Goal: Find specific page/section: Find specific page/section

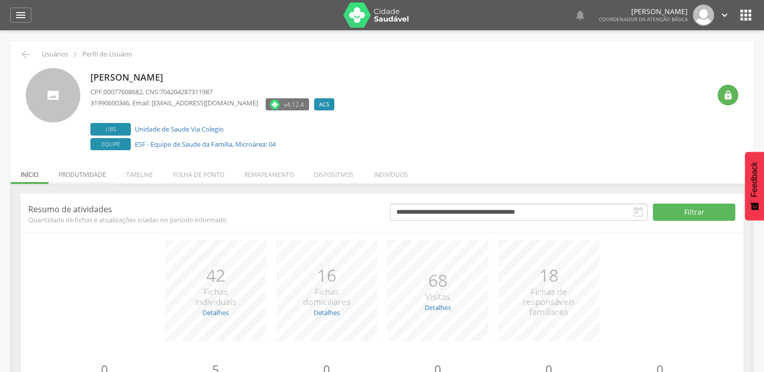
click at [85, 172] on li "Produtividade" at bounding box center [82, 172] width 68 height 24
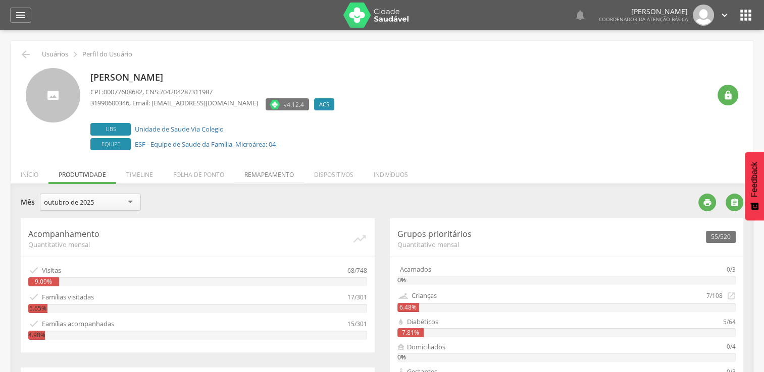
click at [270, 171] on li "Remapeamento" at bounding box center [269, 172] width 70 height 24
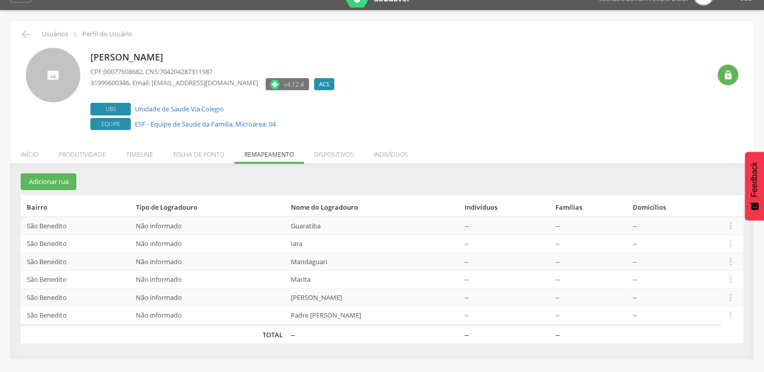
scroll to position [30, 0]
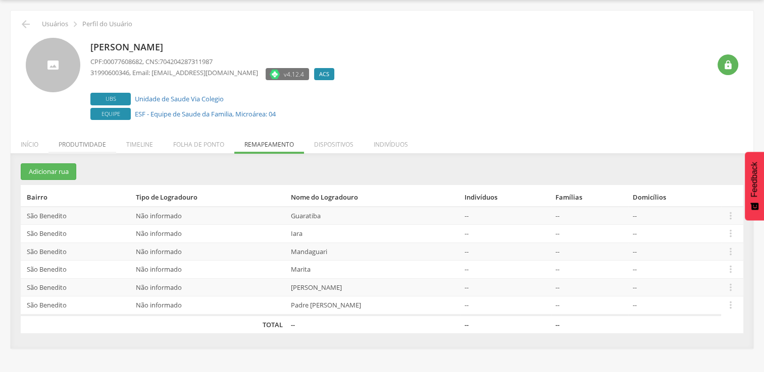
click at [73, 142] on li "Produtividade" at bounding box center [82, 142] width 68 height 24
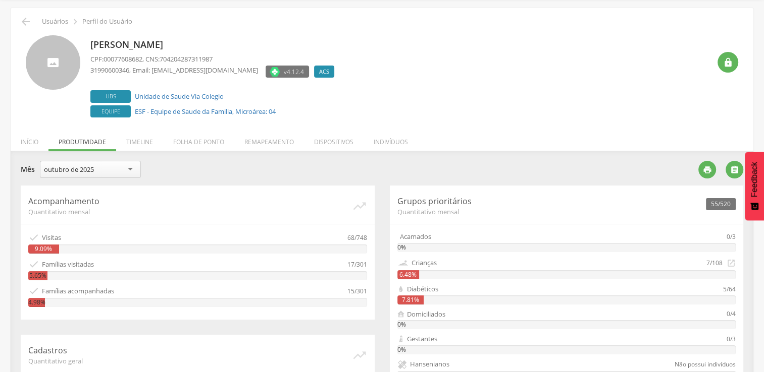
scroll to position [0, 0]
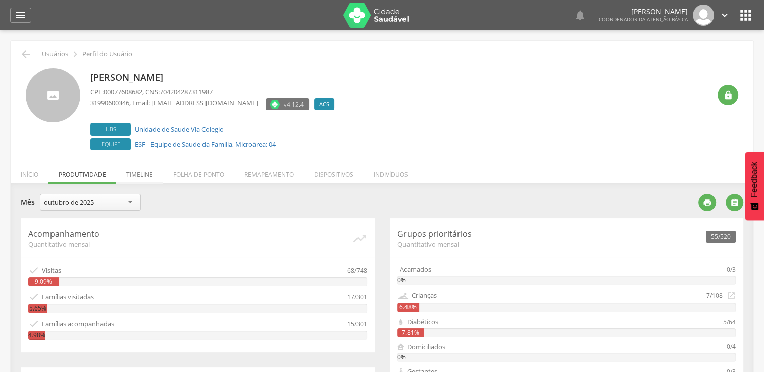
click at [141, 173] on li "Timeline" at bounding box center [139, 172] width 47 height 24
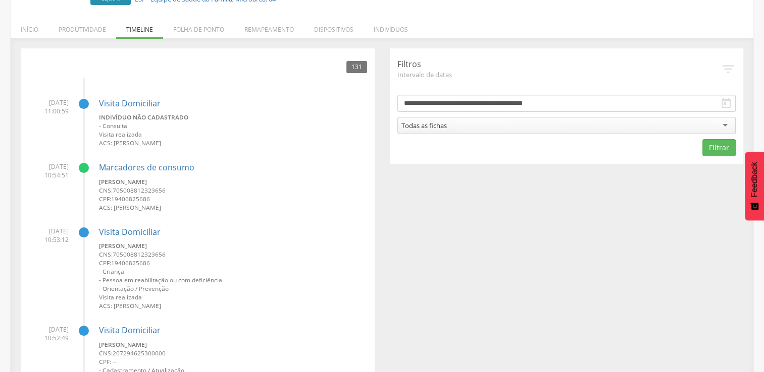
scroll to position [151, 0]
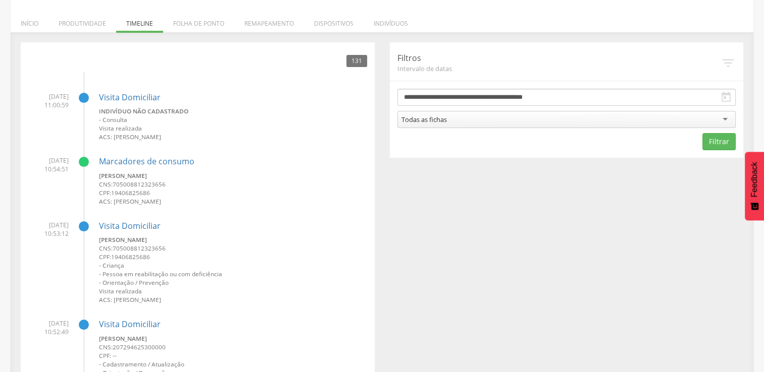
click at [725, 120] on div "Todas as fichas" at bounding box center [566, 119] width 339 height 17
click at [715, 145] on button "Filtrar" at bounding box center [718, 141] width 33 height 17
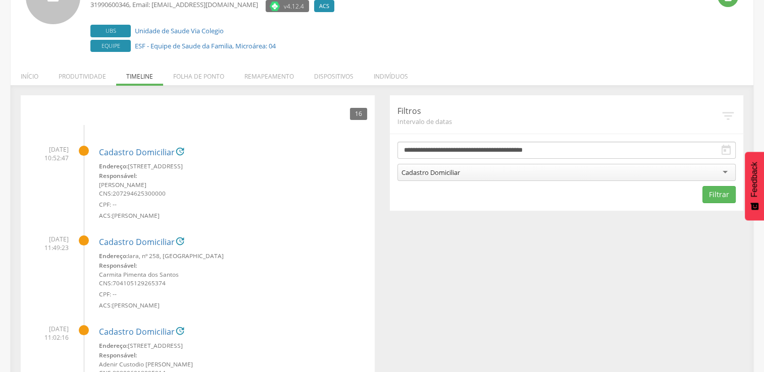
scroll to position [0, 0]
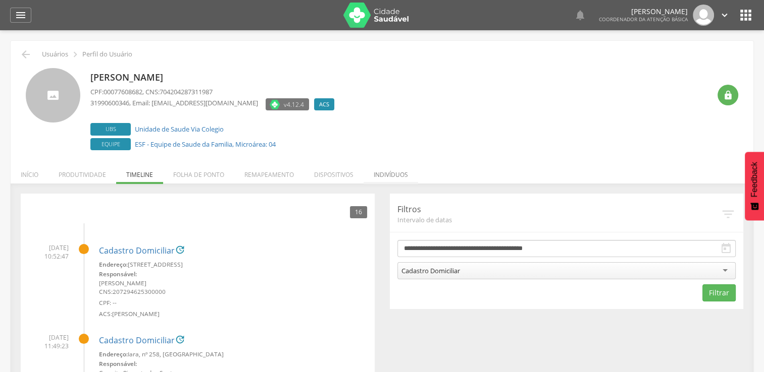
click at [401, 174] on li "Indivíduos" at bounding box center [390, 172] width 55 height 24
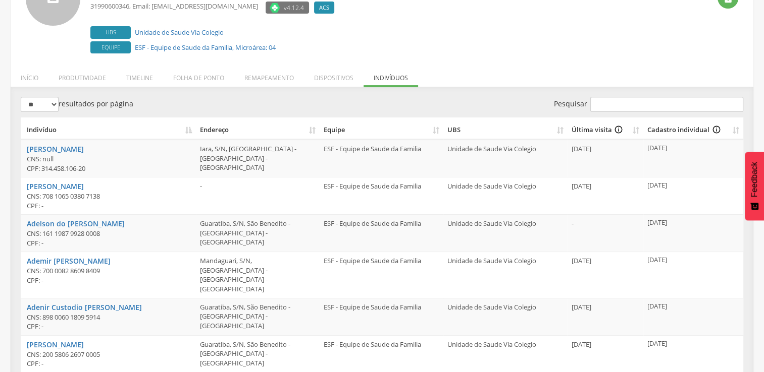
scroll to position [101, 0]
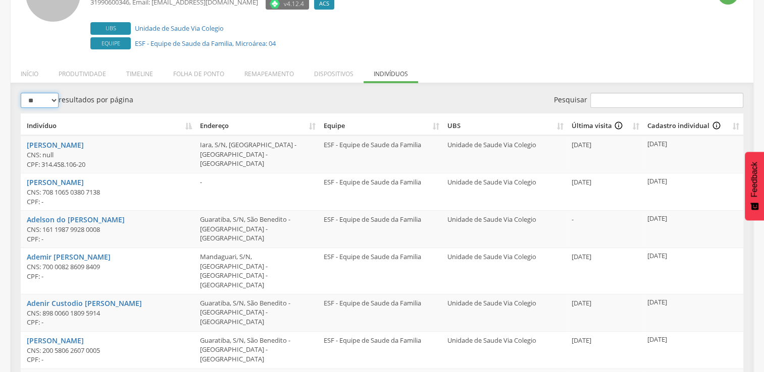
click at [55, 105] on select "** ** ** ***" at bounding box center [40, 100] width 38 height 15
select select "***"
click at [21, 93] on select "** ** ** ***" at bounding box center [40, 100] width 38 height 15
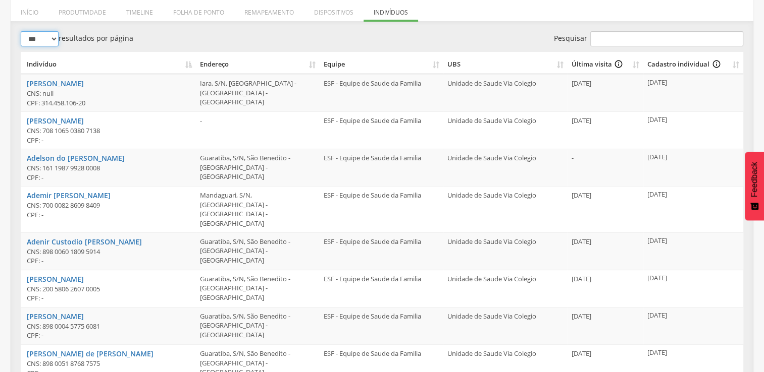
scroll to position [0, 0]
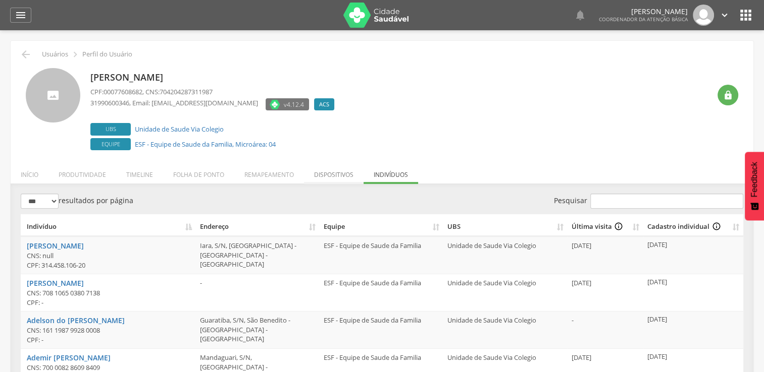
click at [343, 171] on li "Dispositivos" at bounding box center [334, 172] width 60 height 24
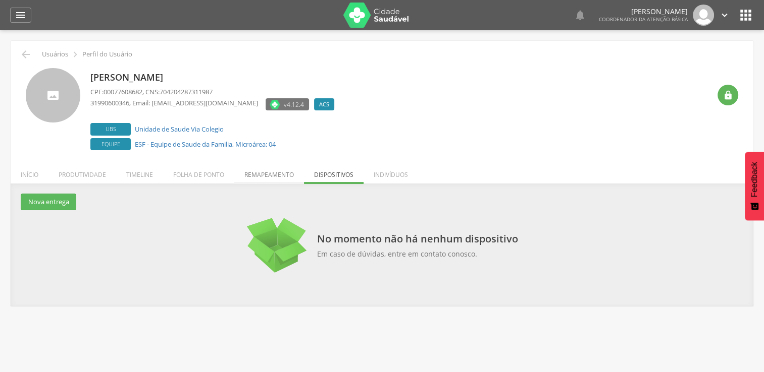
click at [287, 173] on li "Remapeamento" at bounding box center [269, 172] width 70 height 24
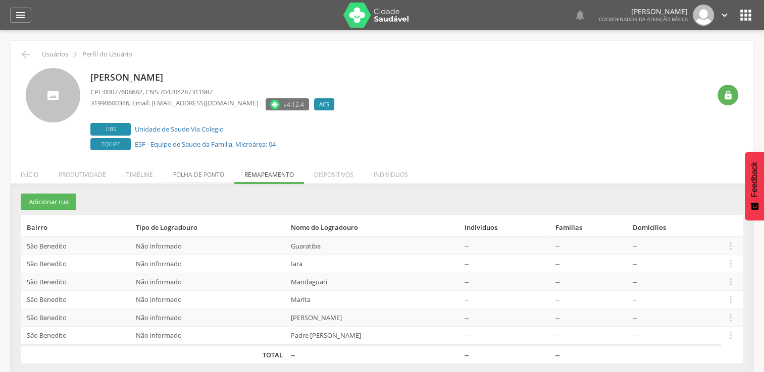
click at [206, 172] on li "Folha de ponto" at bounding box center [198, 172] width 71 height 24
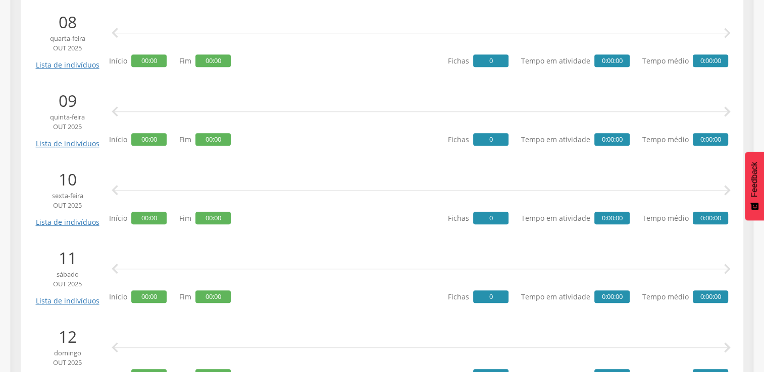
scroll to position [858, 0]
